Goal: Task Accomplishment & Management: Complete application form

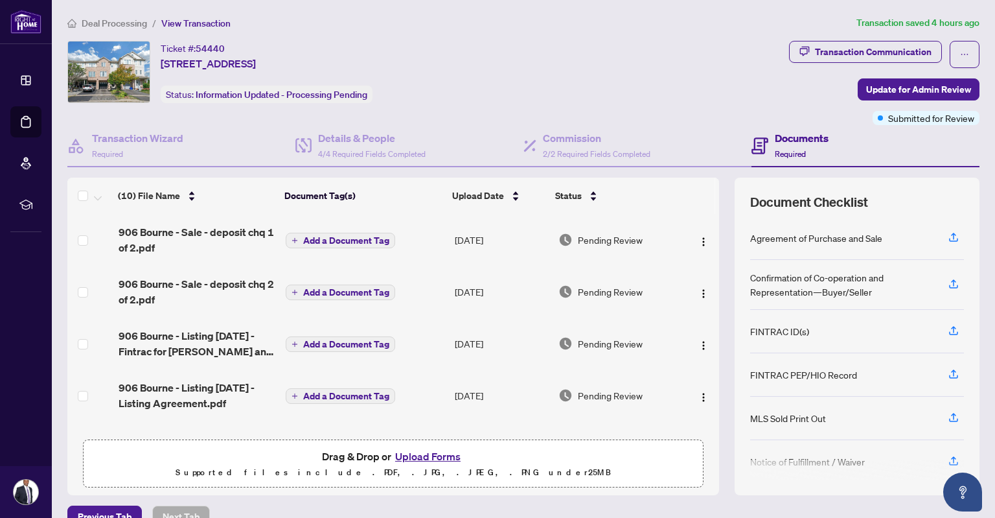
drag, startPoint x: 704, startPoint y: 253, endPoint x: 711, endPoint y: 191, distance: 62.0
click at [711, 191] on div "(10) File Name Document Tag(s) Upload Date Status 906 Bourne - Sale - deposit c…" at bounding box center [523, 335] width 912 height 317
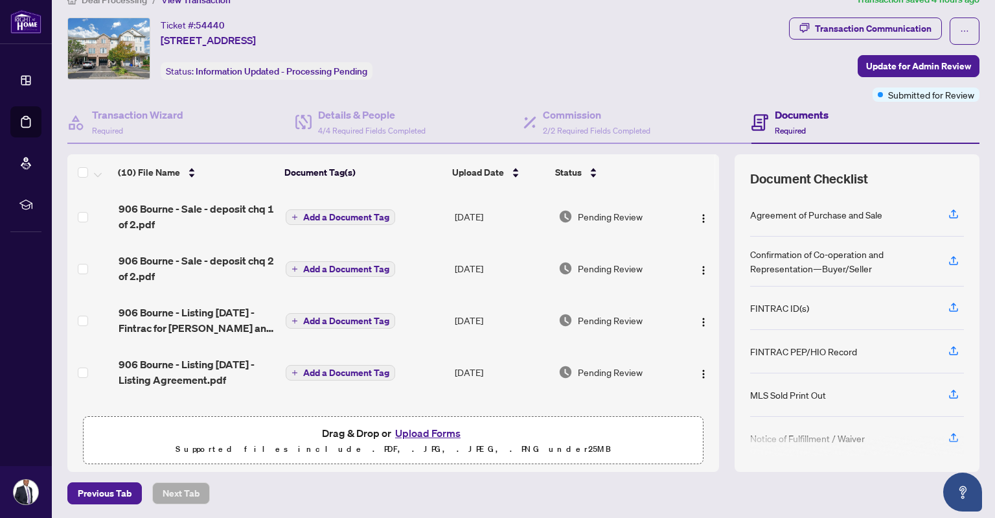
click at [663, 74] on div "Ticket #: 54440 [STREET_ADDRESS] Status: Information Updated - Processing Pendi…" at bounding box center [425, 48] width 716 height 62
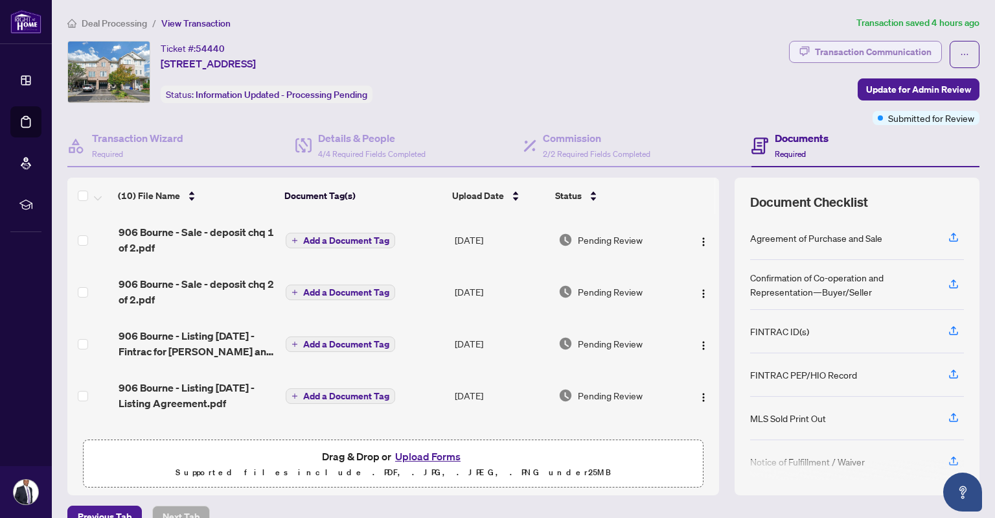
click at [846, 54] on div "Transaction Communication" at bounding box center [873, 51] width 117 height 21
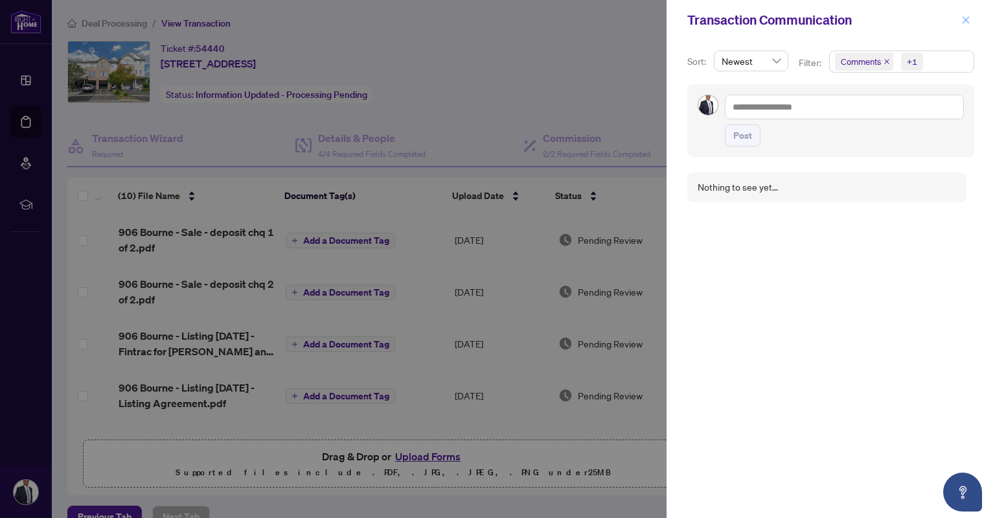
click at [966, 17] on icon "close" at bounding box center [965, 20] width 9 height 9
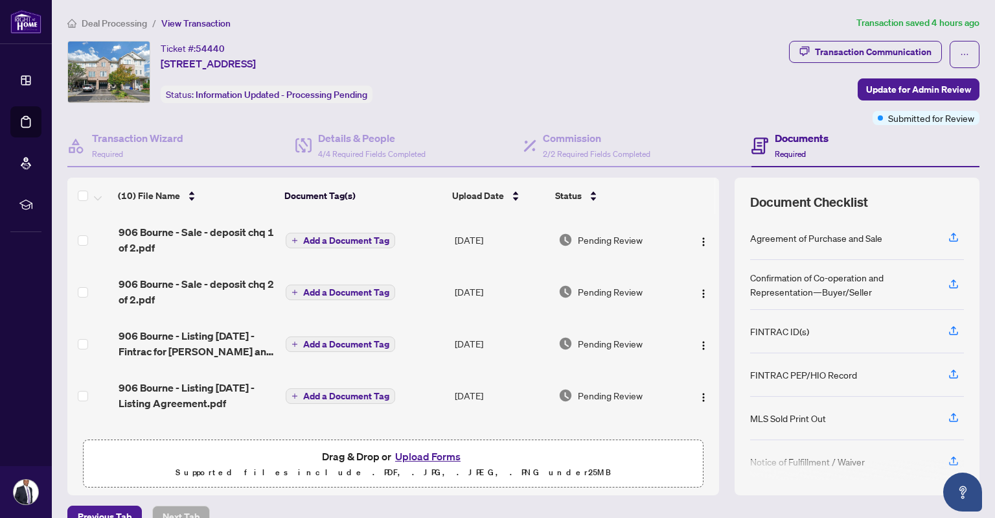
click at [115, 23] on span "Deal Processing" at bounding box center [114, 23] width 65 height 12
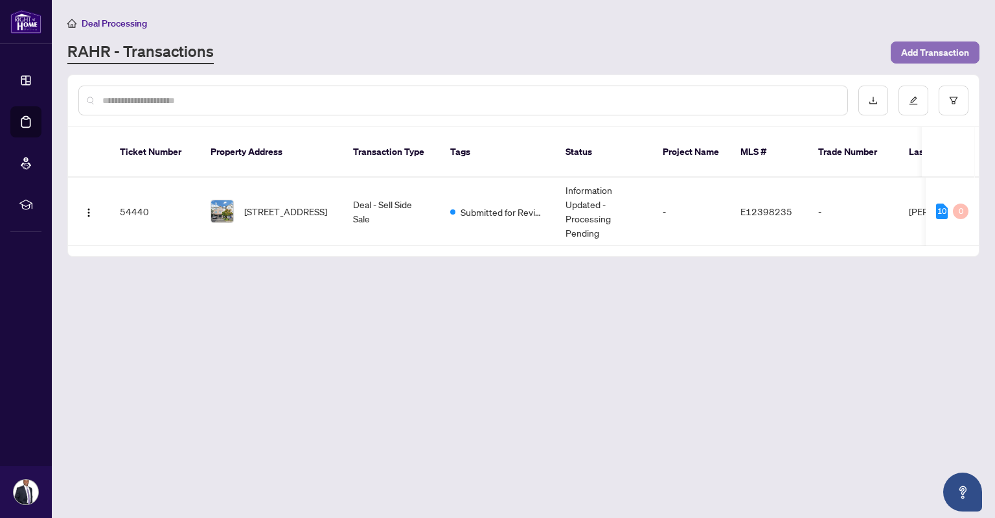
click at [910, 47] on span "Add Transaction" at bounding box center [935, 52] width 68 height 21
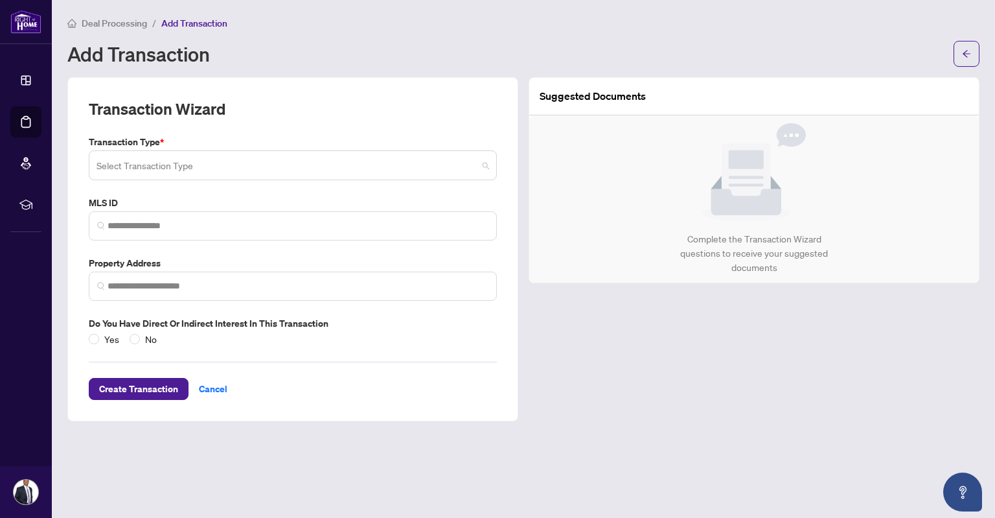
click at [234, 157] on input "search" at bounding box center [287, 167] width 381 height 29
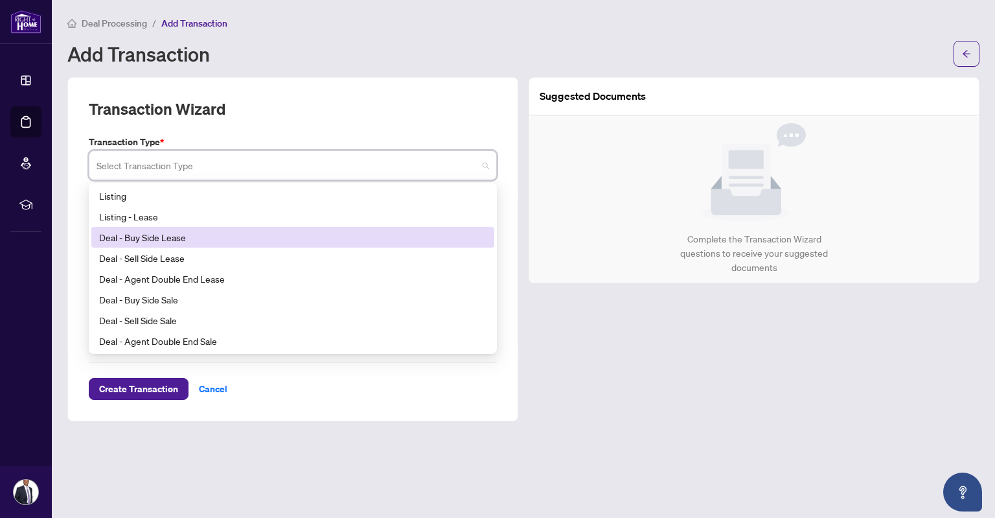
click at [155, 239] on div "Deal - Buy Side Lease" at bounding box center [292, 237] width 387 height 14
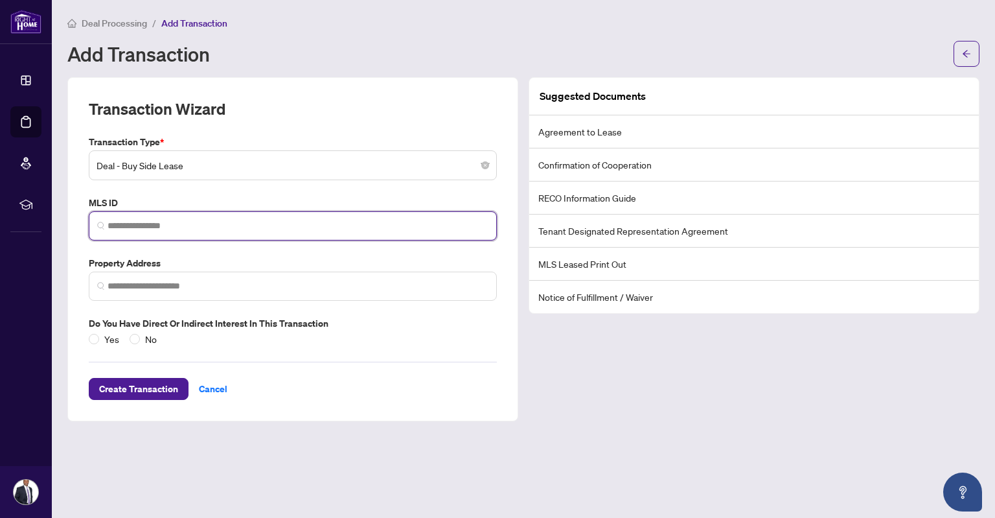
click at [130, 222] on input "search" at bounding box center [298, 226] width 381 height 14
